Goal: Task Accomplishment & Management: Complete application form

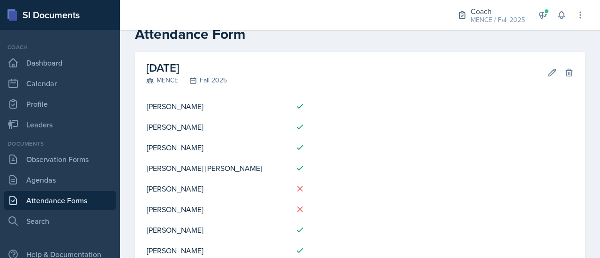
scroll to position [23, 0]
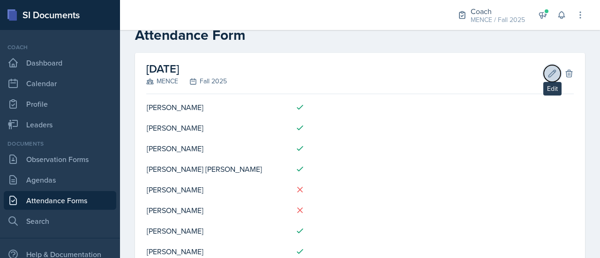
click at [548, 69] on icon at bounding box center [552, 73] width 9 height 9
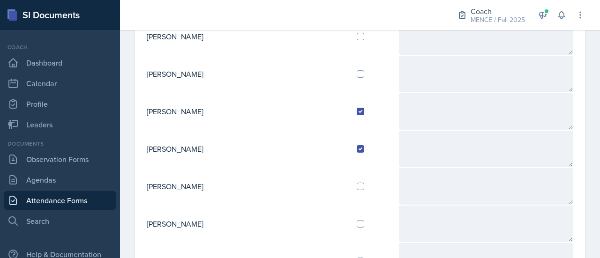
scroll to position [261, 0]
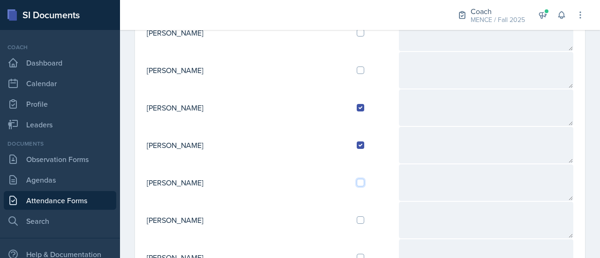
click at [357, 179] on input "checkbox" at bounding box center [361, 183] width 8 height 8
checkbox input "true"
click at [357, 142] on div at bounding box center [374, 146] width 34 height 8
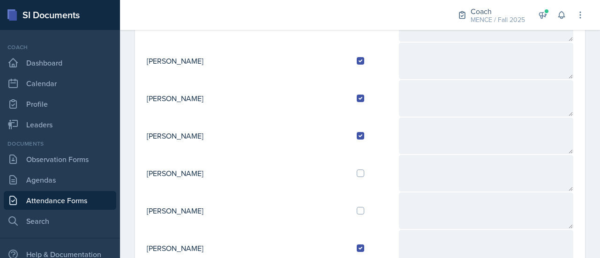
scroll to position [308, 0]
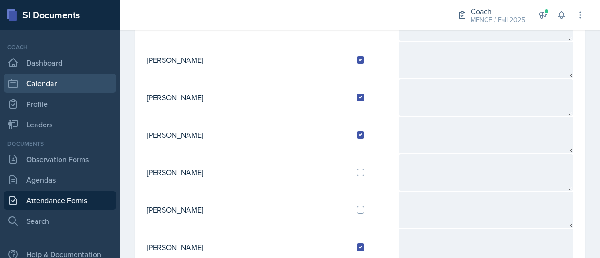
click at [40, 84] on link "Calendar" at bounding box center [60, 83] width 113 height 19
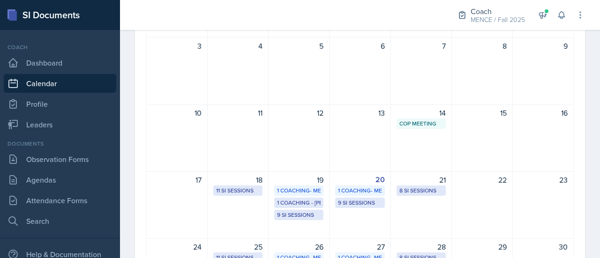
scroll to position [131, 0]
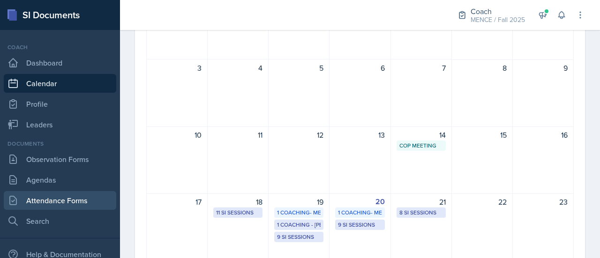
click at [44, 198] on link "Attendance Forms" at bounding box center [60, 200] width 113 height 19
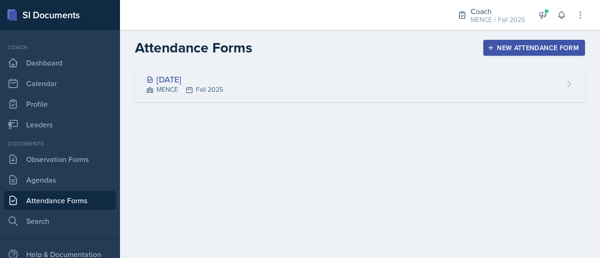
click at [255, 88] on div "[DATE] MENCE Fall 2025" at bounding box center [360, 84] width 450 height 37
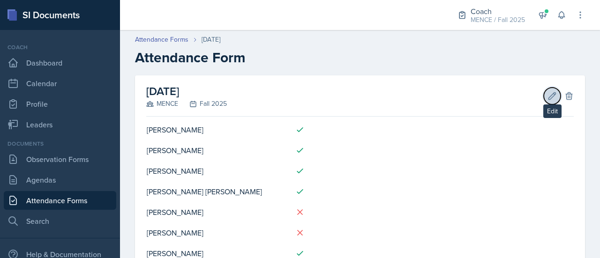
click at [548, 95] on icon at bounding box center [552, 95] width 9 height 9
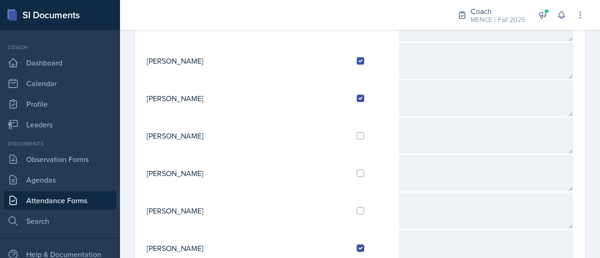
scroll to position [308, 0]
click at [357, 132] on input "checkbox" at bounding box center [361, 136] width 8 height 8
checkbox input "true"
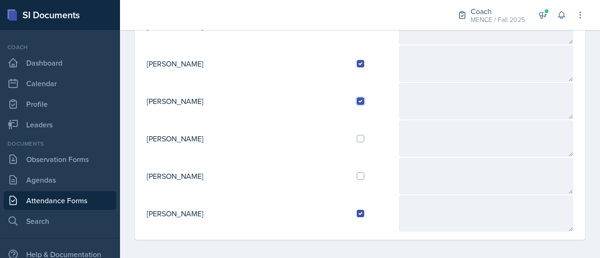
scroll to position [0, 0]
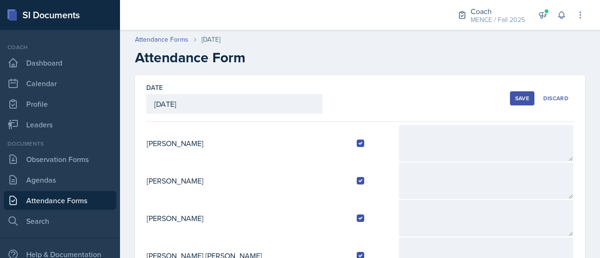
click at [516, 99] on div "Save" at bounding box center [522, 99] width 14 height 8
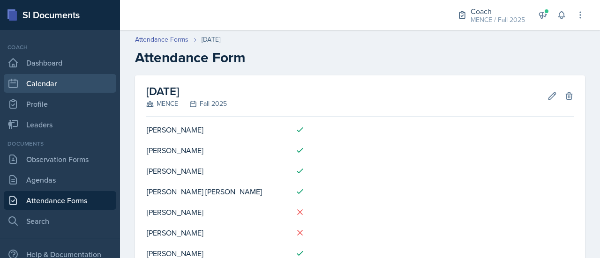
click at [56, 77] on link "Calendar" at bounding box center [60, 83] width 113 height 19
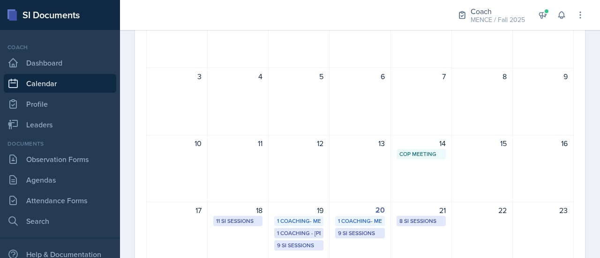
scroll to position [122, 0]
click at [381, 38] on div "30" at bounding box center [360, 35] width 61 height 68
click at [58, 196] on link "Attendance Forms" at bounding box center [60, 200] width 113 height 19
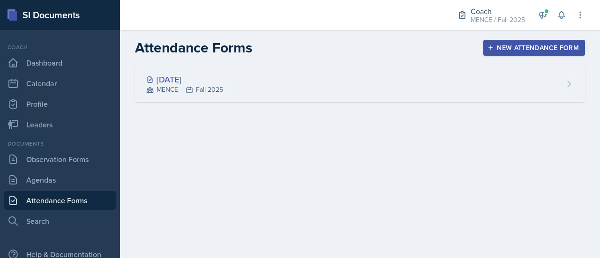
click at [338, 66] on div "[DATE] MENCE Fall 2025" at bounding box center [360, 84] width 450 height 37
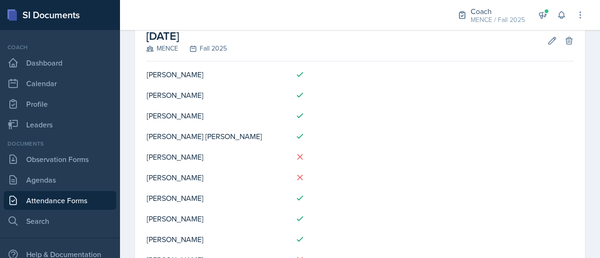
scroll to position [8, 0]
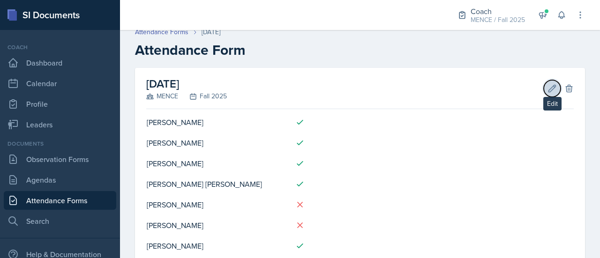
click at [548, 86] on icon at bounding box center [552, 88] width 9 height 9
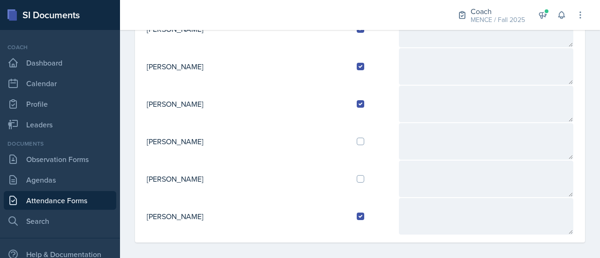
scroll to position [342, 0]
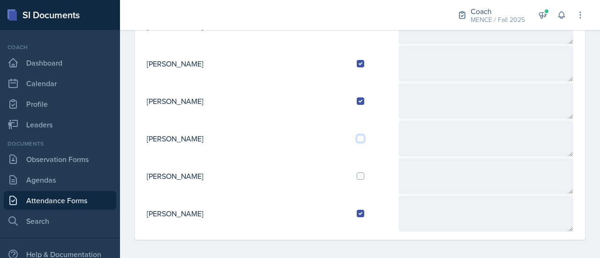
click at [357, 135] on input "checkbox" at bounding box center [361, 139] width 8 height 8
checkbox input "true"
click at [349, 125] on td at bounding box center [373, 139] width 49 height 38
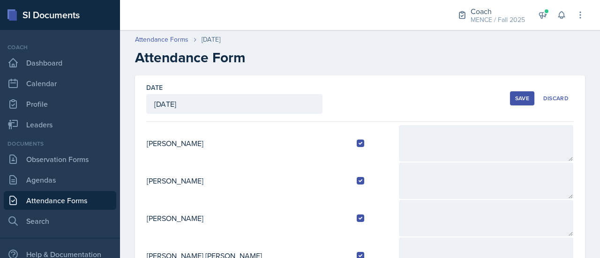
click at [515, 97] on div "Save" at bounding box center [522, 99] width 14 height 8
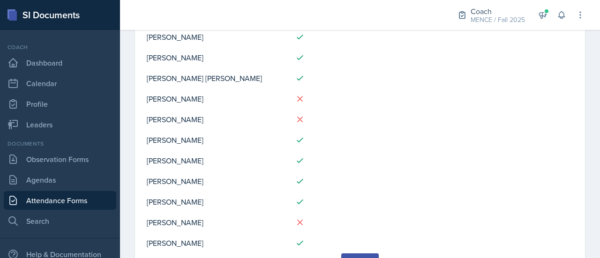
scroll to position [112, 0]
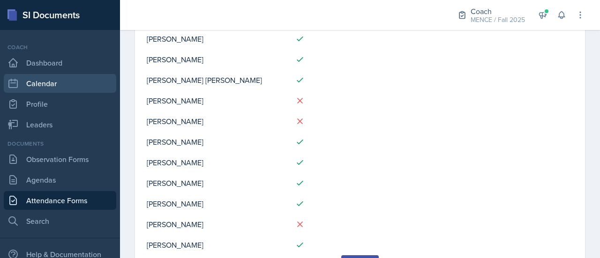
click at [50, 81] on link "Calendar" at bounding box center [60, 83] width 113 height 19
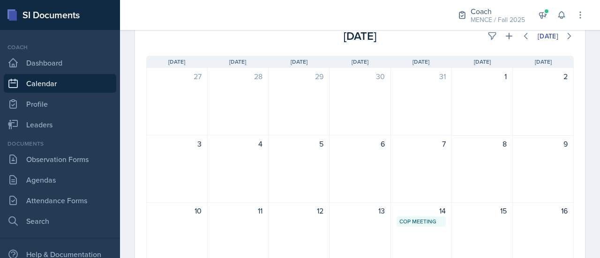
scroll to position [55, 0]
click at [64, 195] on link "Attendance Forms" at bounding box center [60, 200] width 113 height 19
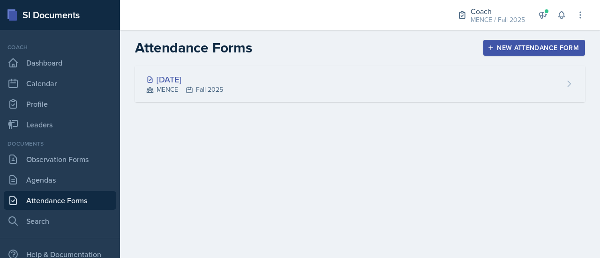
click at [314, 83] on div "[DATE] MENCE Fall 2025" at bounding box center [360, 84] width 450 height 37
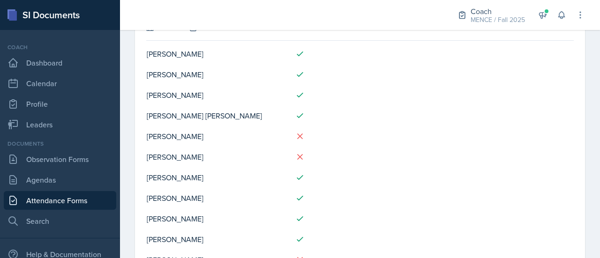
scroll to position [36, 0]
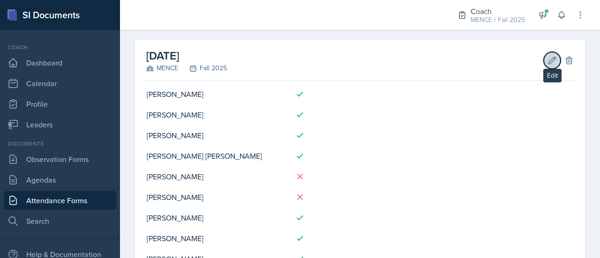
click at [548, 59] on icon at bounding box center [552, 60] width 9 height 9
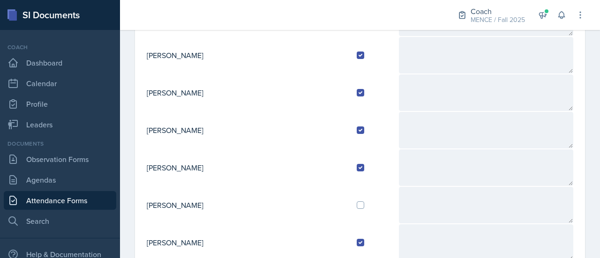
scroll to position [342, 0]
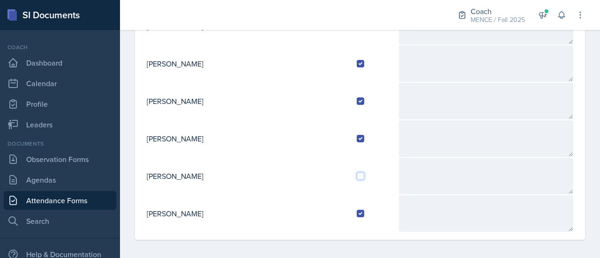
click at [357, 173] on input "checkbox" at bounding box center [361, 177] width 8 height 8
checkbox input "true"
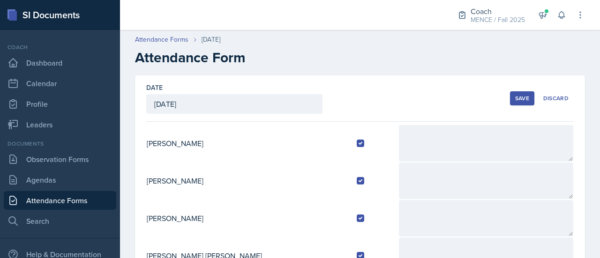
click at [515, 99] on div "Save" at bounding box center [522, 99] width 14 height 8
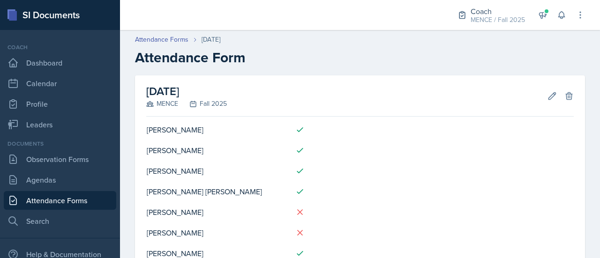
scroll to position [154, 0]
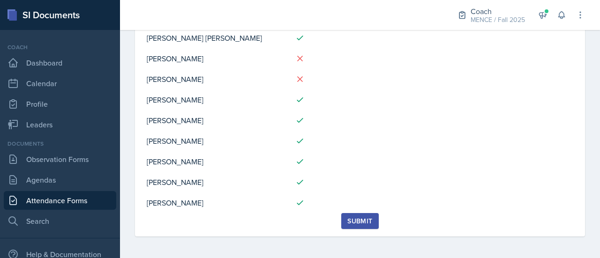
click at [533, 146] on td at bounding box center [445, 141] width 256 height 21
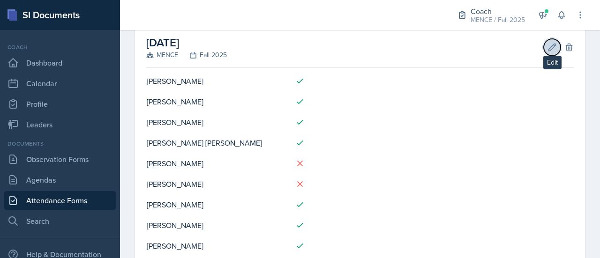
click at [549, 46] on icon at bounding box center [552, 47] width 7 height 7
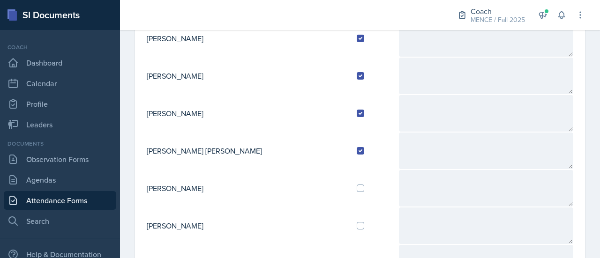
scroll to position [118, 0]
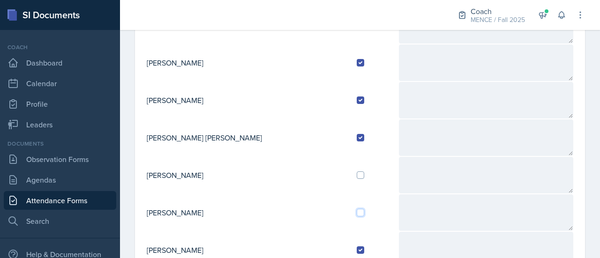
click at [357, 213] on input "checkbox" at bounding box center [361, 213] width 8 height 8
checkbox input "true"
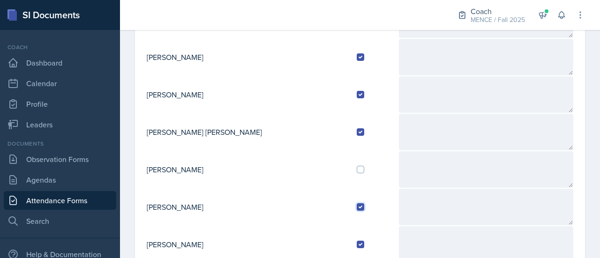
scroll to position [0, 0]
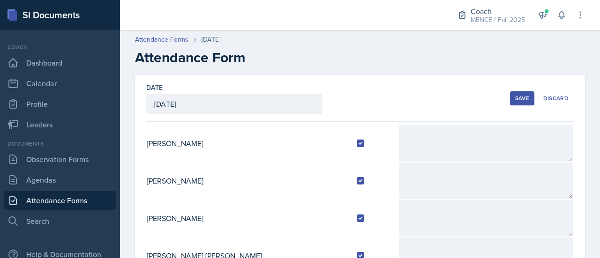
click at [515, 100] on div "Save" at bounding box center [522, 99] width 14 height 8
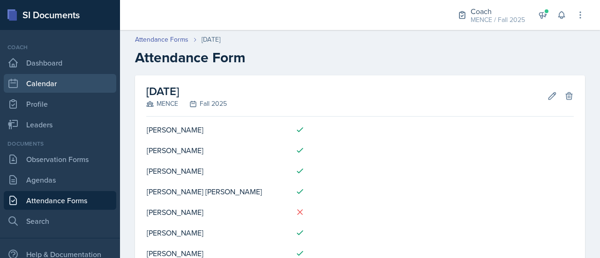
click at [39, 75] on link "Calendar" at bounding box center [60, 83] width 113 height 19
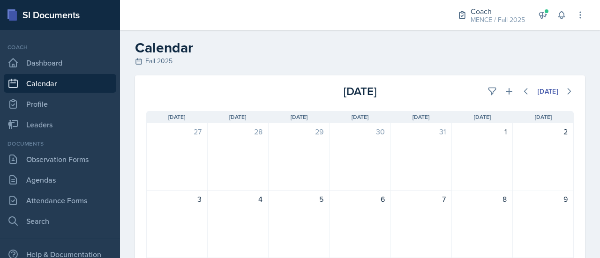
click at [60, 84] on link "Calendar" at bounding box center [60, 83] width 113 height 19
click at [506, 90] on icon at bounding box center [509, 91] width 7 height 7
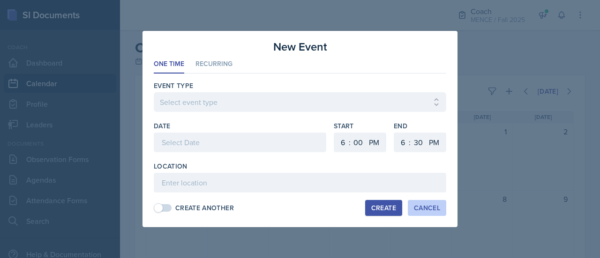
click at [436, 208] on div "Cancel" at bounding box center [427, 208] width 26 height 8
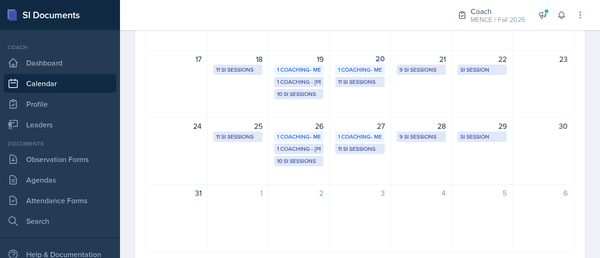
scroll to position [275, 0]
click at [436, 208] on div "4" at bounding box center [421, 218] width 61 height 68
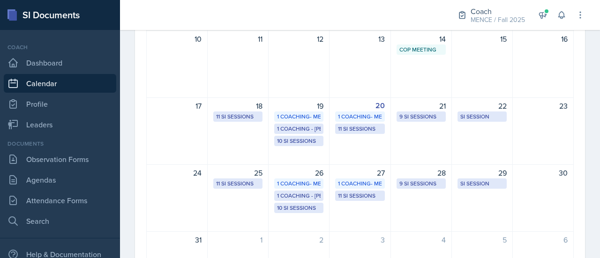
scroll to position [209, 0]
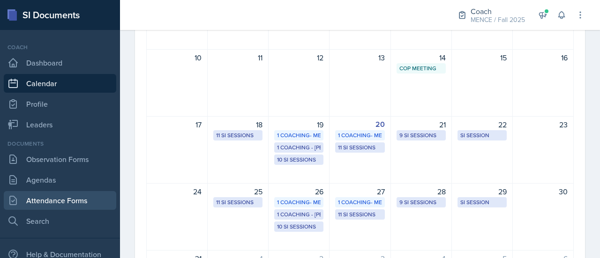
click at [67, 198] on link "Attendance Forms" at bounding box center [60, 200] width 113 height 19
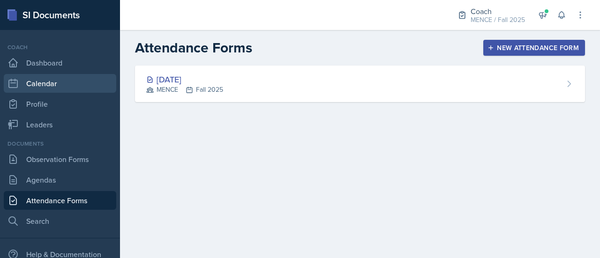
click at [51, 86] on link "Calendar" at bounding box center [60, 83] width 113 height 19
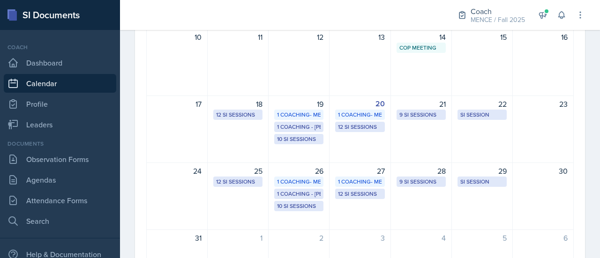
scroll to position [233, 0]
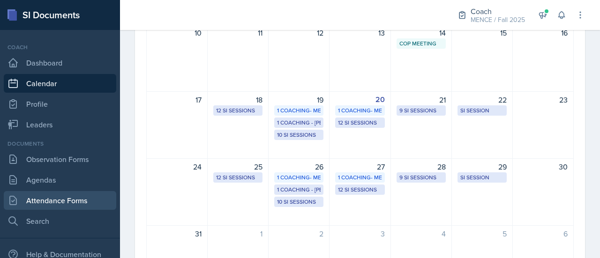
click at [54, 198] on link "Attendance Forms" at bounding box center [60, 200] width 113 height 19
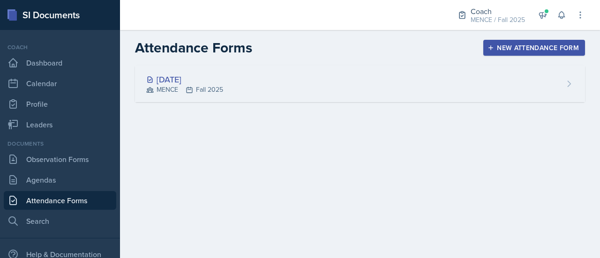
click at [230, 85] on div "[DATE] MENCE Fall 2025" at bounding box center [360, 84] width 450 height 37
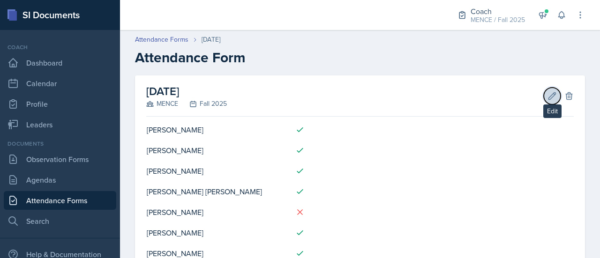
click at [548, 98] on icon at bounding box center [552, 95] width 9 height 9
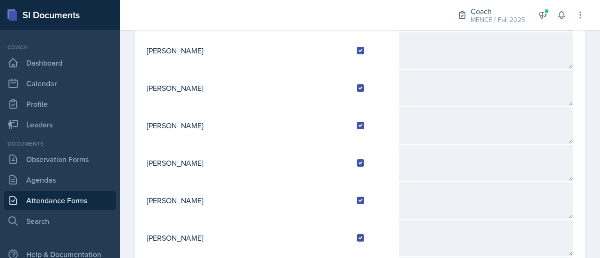
scroll to position [222, 0]
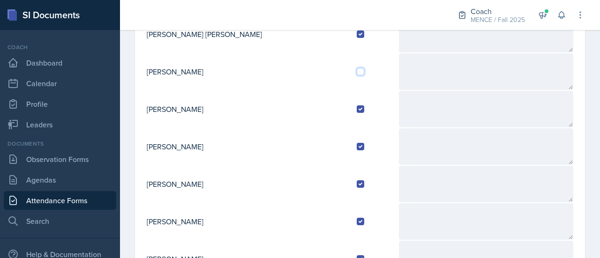
click at [357, 71] on input "checkbox" at bounding box center [361, 72] width 8 height 8
checkbox input "true"
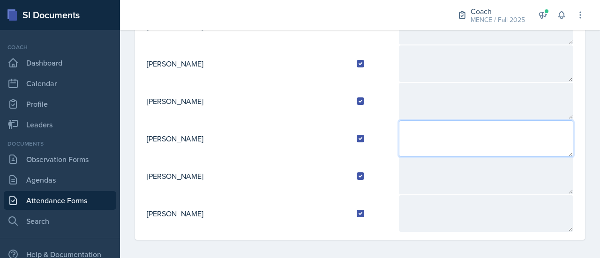
click at [399, 140] on textarea at bounding box center [486, 138] width 174 height 37
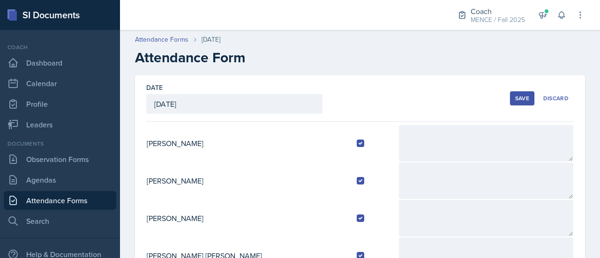
click at [515, 95] on div "Save" at bounding box center [522, 99] width 14 height 8
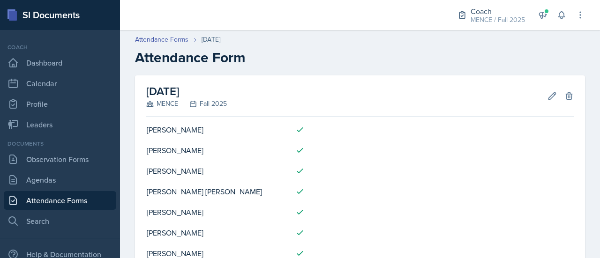
click at [398, 53] on h2 "Attendance Form" at bounding box center [360, 57] width 450 height 17
click at [364, 45] on div "Attendance Forms [DATE] Attendance Form" at bounding box center [360, 50] width 480 height 31
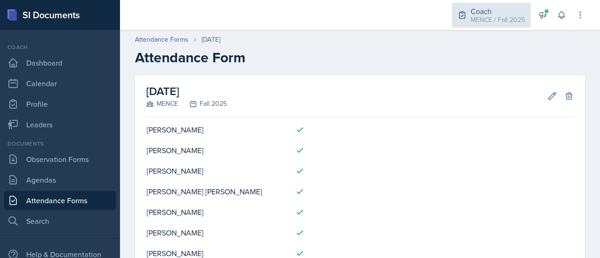
click at [480, 19] on div "MENCE / Fall 2025" at bounding box center [498, 20] width 54 height 10
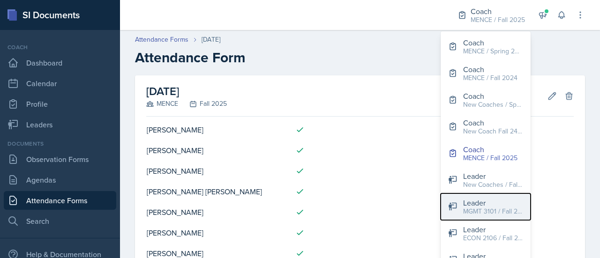
click at [491, 202] on div "Leader" at bounding box center [493, 202] width 60 height 11
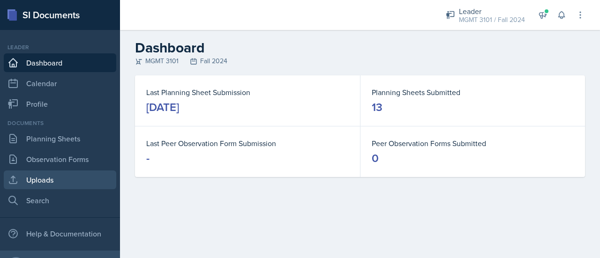
click at [55, 176] on link "Uploads" at bounding box center [60, 180] width 113 height 19
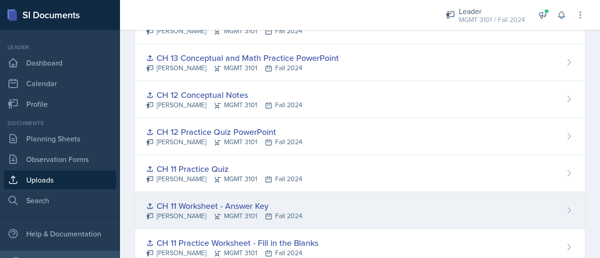
scroll to position [202, 0]
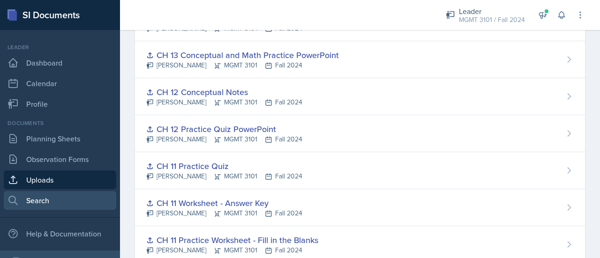
click at [66, 204] on link "Search" at bounding box center [60, 200] width 113 height 19
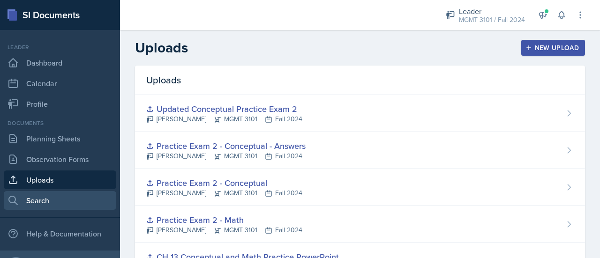
select select "all"
select select "1"
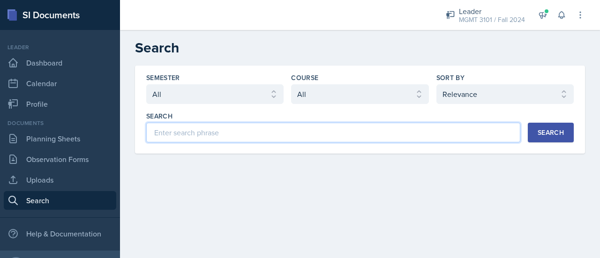
click at [235, 135] on input at bounding box center [333, 133] width 374 height 20
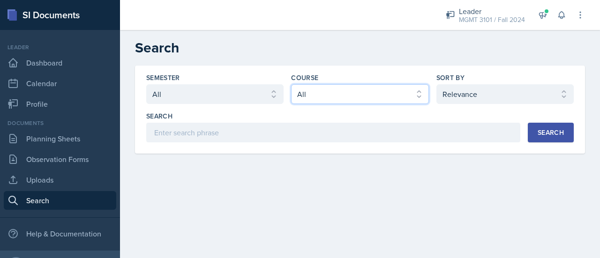
click at [311, 96] on select "Select course All ACCT 3101 ACCT 3102 ASTR 1000 BIOL 1100 BIOL 1107 BIOL 1108 B…" at bounding box center [359, 94] width 137 height 20
select select "36541d13-729a-45ef-a9cb-922687840166"
click at [291, 84] on select "Select course All ACCT 3101 ACCT 3102 ASTR 1000 BIOL 1100 BIOL 1107 BIOL 1108 B…" at bounding box center [359, 94] width 137 height 20
click at [542, 132] on div "Search" at bounding box center [551, 133] width 26 height 8
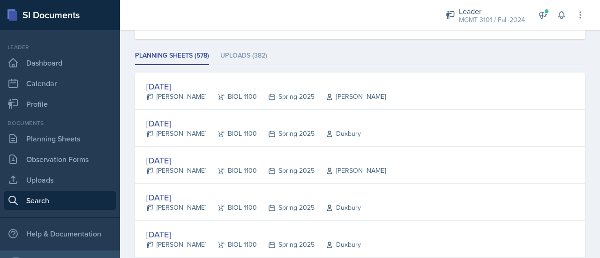
scroll to position [115, 0]
click at [260, 53] on li "Uploads (382)" at bounding box center [243, 55] width 47 height 18
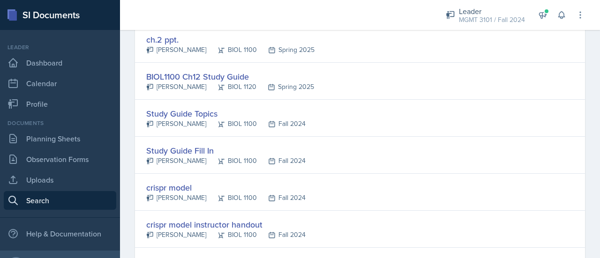
scroll to position [273, 0]
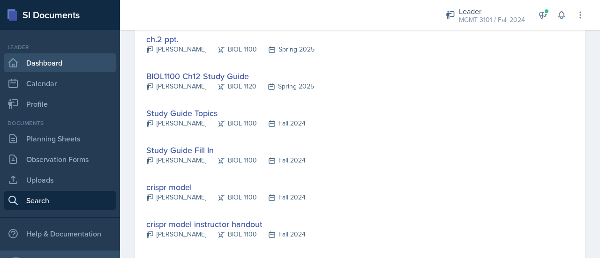
click at [52, 70] on link "Dashboard" at bounding box center [60, 62] width 113 height 19
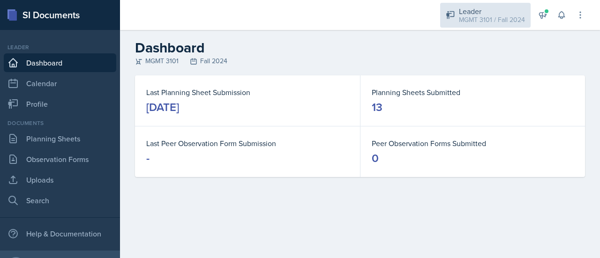
click at [474, 23] on div "MGMT 3101 / Fall 2024" at bounding box center [492, 20] width 66 height 10
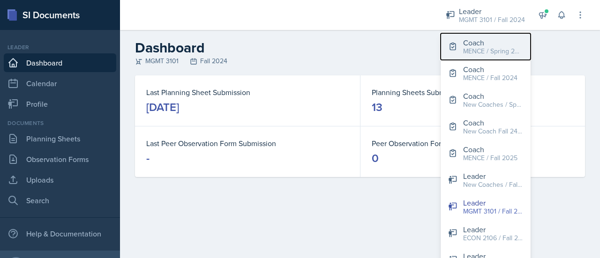
click at [490, 50] on div "MENCE / Spring 2024" at bounding box center [493, 51] width 60 height 10
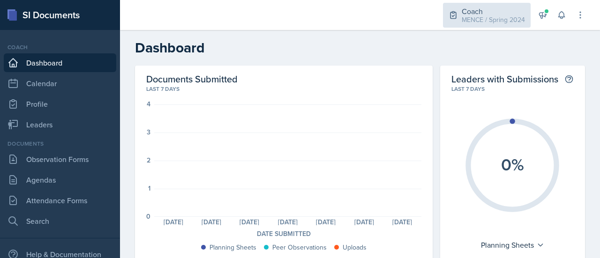
click at [483, 8] on div "Coach" at bounding box center [493, 11] width 63 height 11
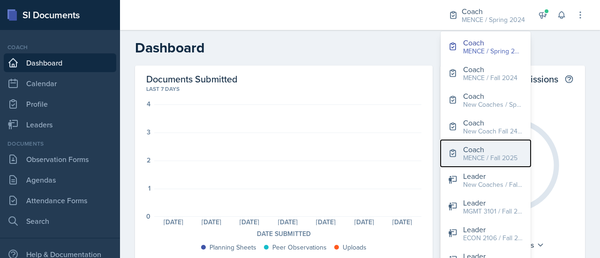
click at [495, 154] on div "MENCE / Fall 2025" at bounding box center [490, 158] width 54 height 10
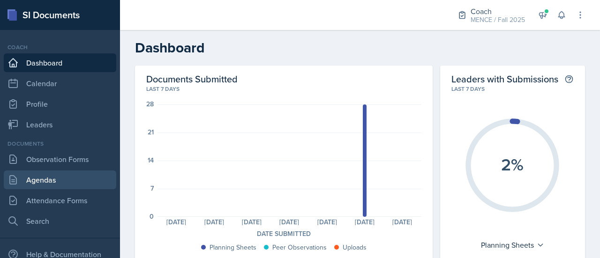
click at [57, 182] on link "Agendas" at bounding box center [60, 180] width 113 height 19
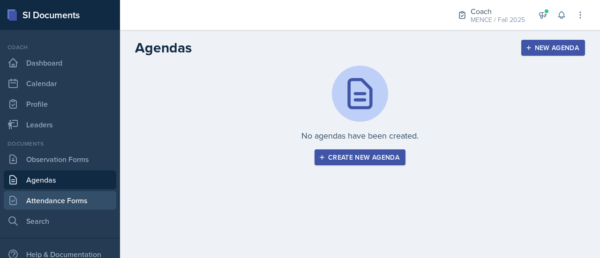
click at [66, 199] on link "Attendance Forms" at bounding box center [60, 200] width 113 height 19
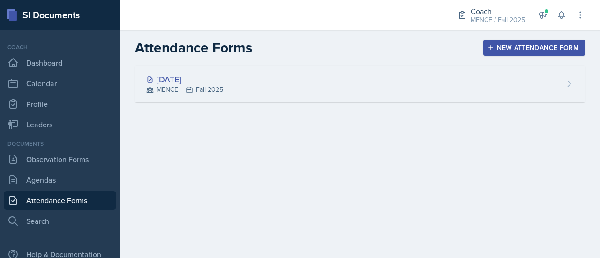
click at [213, 91] on div "MENCE Fall 2025" at bounding box center [184, 90] width 77 height 10
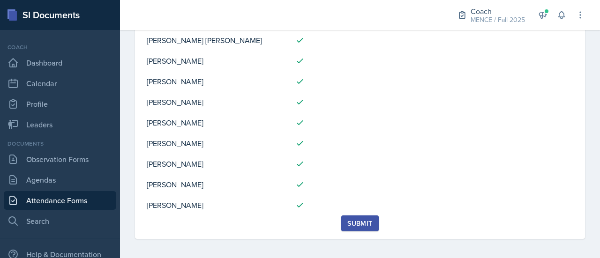
scroll to position [154, 0]
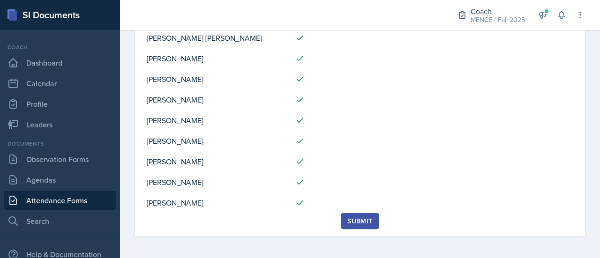
click at [357, 218] on div "Submit" at bounding box center [359, 222] width 25 height 8
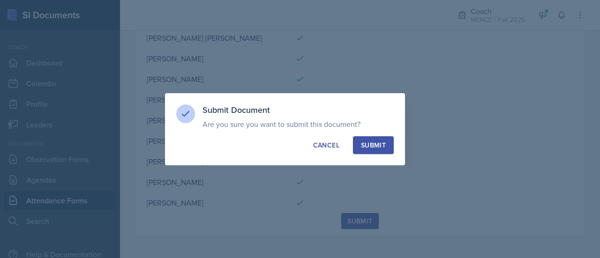
click at [373, 147] on div "Submit" at bounding box center [373, 145] width 25 height 9
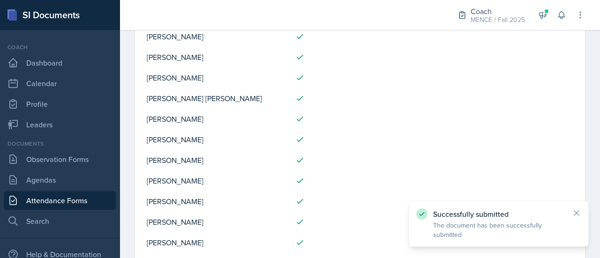
scroll to position [138, 0]
